Goal: Information Seeking & Learning: Learn about a topic

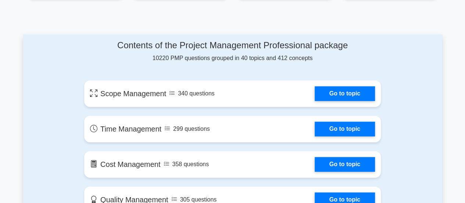
scroll to position [367, 0]
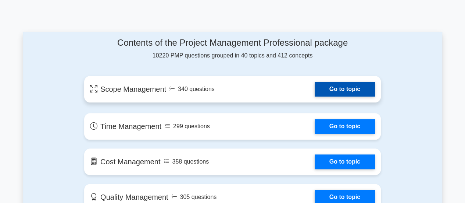
click at [315, 86] on link "Go to topic" at bounding box center [345, 89] width 60 height 15
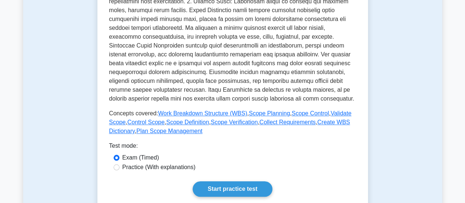
scroll to position [250, 0]
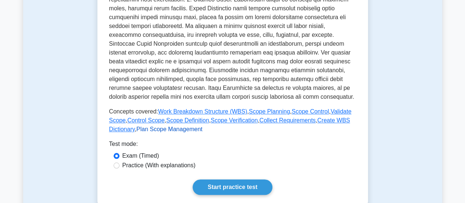
click at [165, 132] on link "Plan Scope Management" at bounding box center [169, 129] width 66 height 6
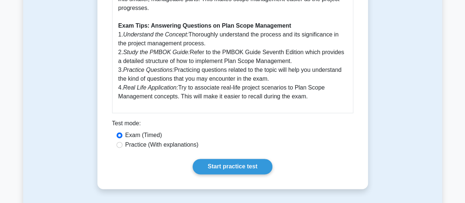
scroll to position [427, 0]
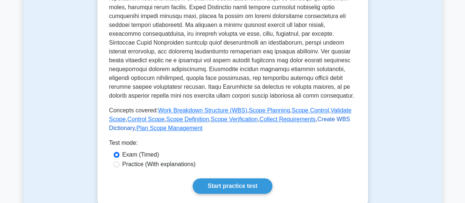
click at [317, 121] on link "Create WBS Dictionary" at bounding box center [229, 123] width 241 height 15
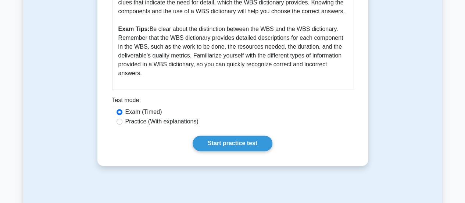
scroll to position [397, 0]
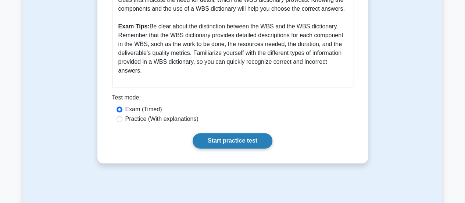
click at [238, 143] on link "Start practice test" at bounding box center [233, 140] width 80 height 15
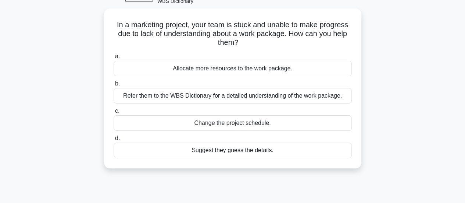
scroll to position [44, 0]
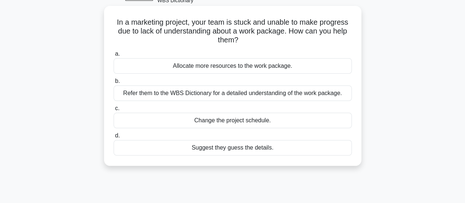
click at [260, 94] on div "Refer them to the WBS Dictionary for a detailed understanding of the work packa…" at bounding box center [233, 92] width 238 height 15
click at [114, 83] on input "b. Refer them to the WBS Dictionary for a detailed understanding of the work pa…" at bounding box center [114, 81] width 0 height 5
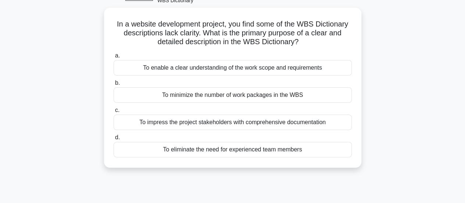
scroll to position [0, 0]
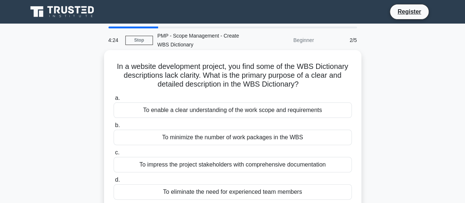
click at [248, 112] on div "To enable a clear understanding of the work scope and requirements" at bounding box center [233, 109] width 238 height 15
click at [114, 100] on input "a. To enable a clear understanding of the work scope and requirements" at bounding box center [114, 98] width 0 height 5
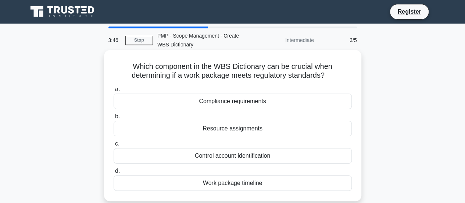
click at [237, 104] on div "Compliance requirements" at bounding box center [233, 100] width 238 height 15
click at [114, 92] on input "a. Compliance requirements" at bounding box center [114, 89] width 0 height 5
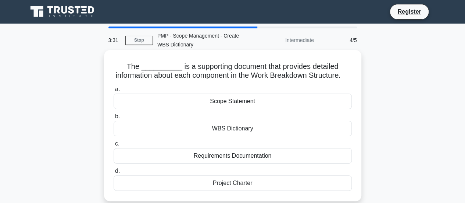
click at [232, 136] on div "WBS Dictionary" at bounding box center [233, 128] width 238 height 15
click at [114, 119] on input "b. WBS Dictionary" at bounding box center [114, 116] width 0 height 5
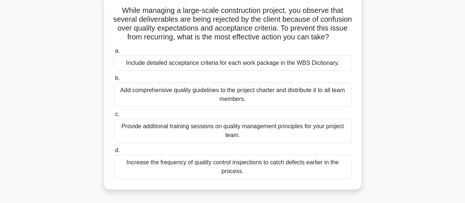
scroll to position [59, 0]
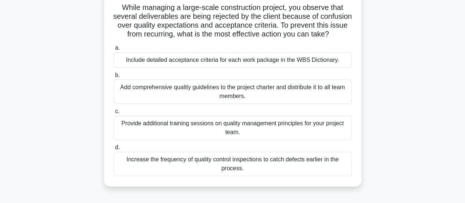
click at [251, 68] on div "Include detailed acceptance criteria for each work package in the WBS Dictionar…" at bounding box center [233, 59] width 238 height 15
click at [114, 50] on input "a. Include detailed acceptance criteria for each work package in the WBS Dictio…" at bounding box center [114, 48] width 0 height 5
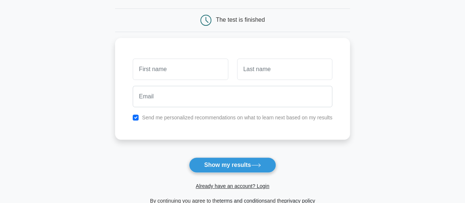
scroll to position [65, 0]
click at [179, 66] on input "text" at bounding box center [180, 67] width 95 height 21
type input "[PERSON_NAME]"
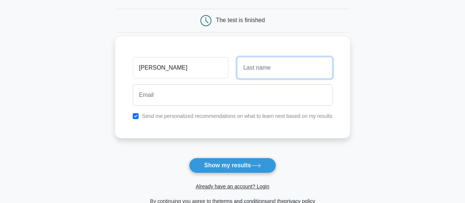
click at [268, 67] on input "text" at bounding box center [284, 67] width 95 height 21
type input "Olanyo"
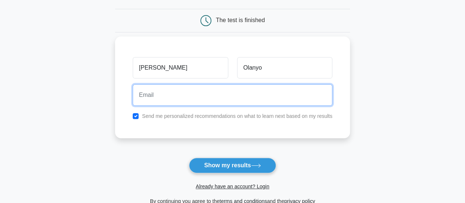
click at [183, 99] on input "email" at bounding box center [233, 94] width 200 height 21
type input "[EMAIL_ADDRESS][DOMAIN_NAME]"
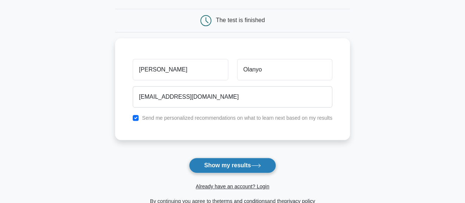
click at [222, 168] on button "Show my results" at bounding box center [232, 164] width 87 height 15
